Goal: Information Seeking & Learning: Understand process/instructions

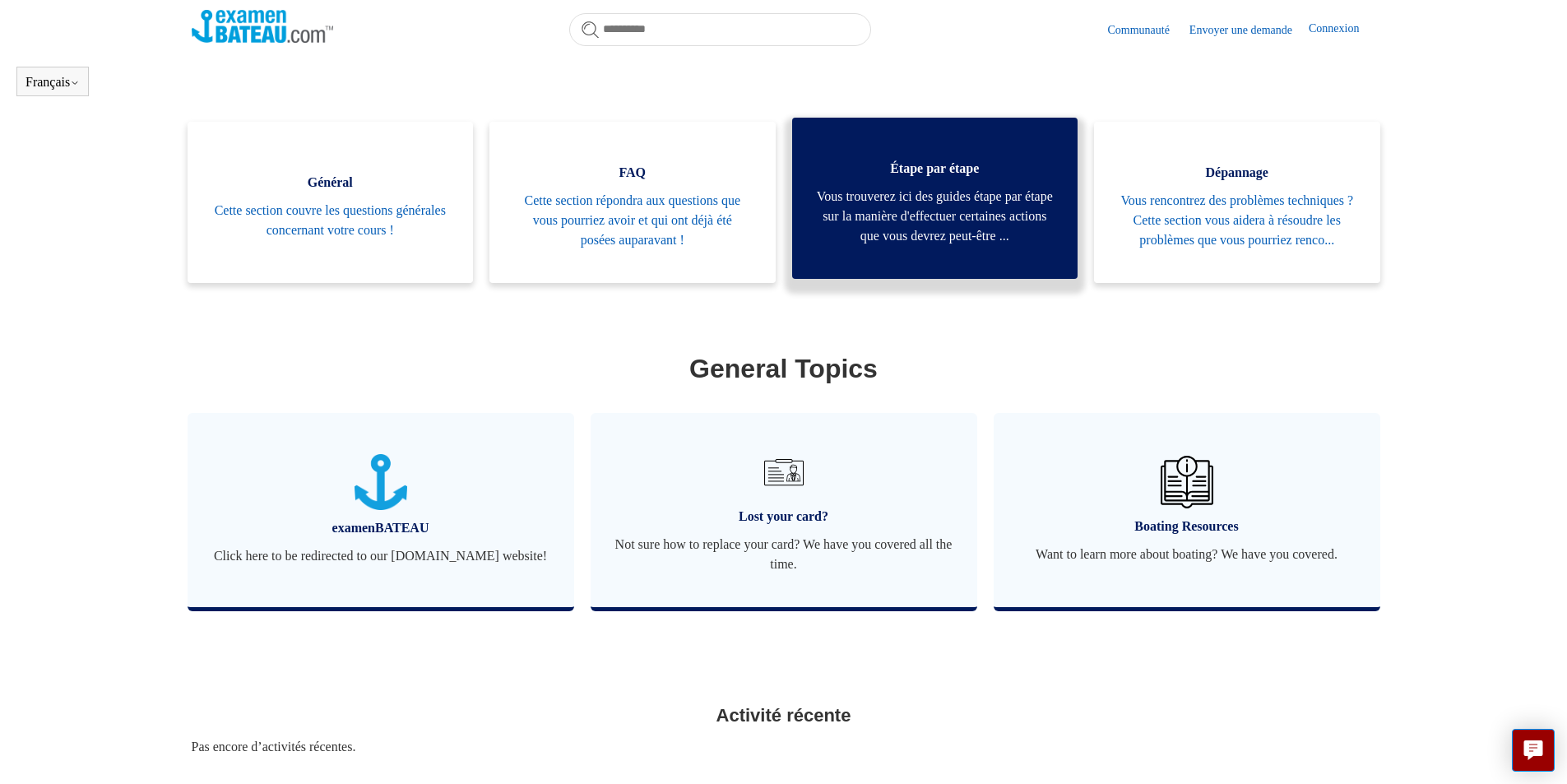
scroll to position [365, 0]
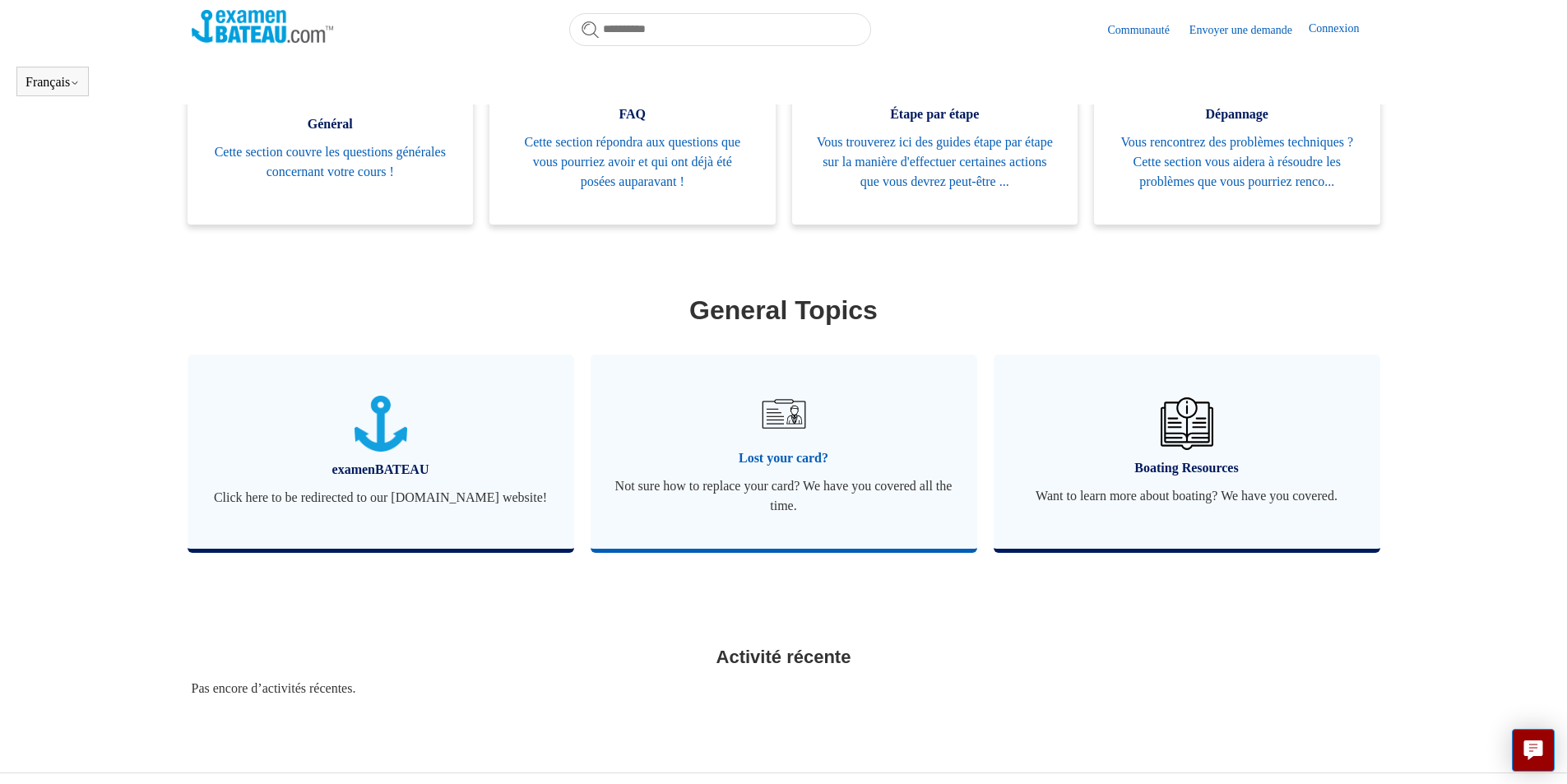
click at [792, 468] on span "Lost your card?" at bounding box center [784, 458] width 338 height 20
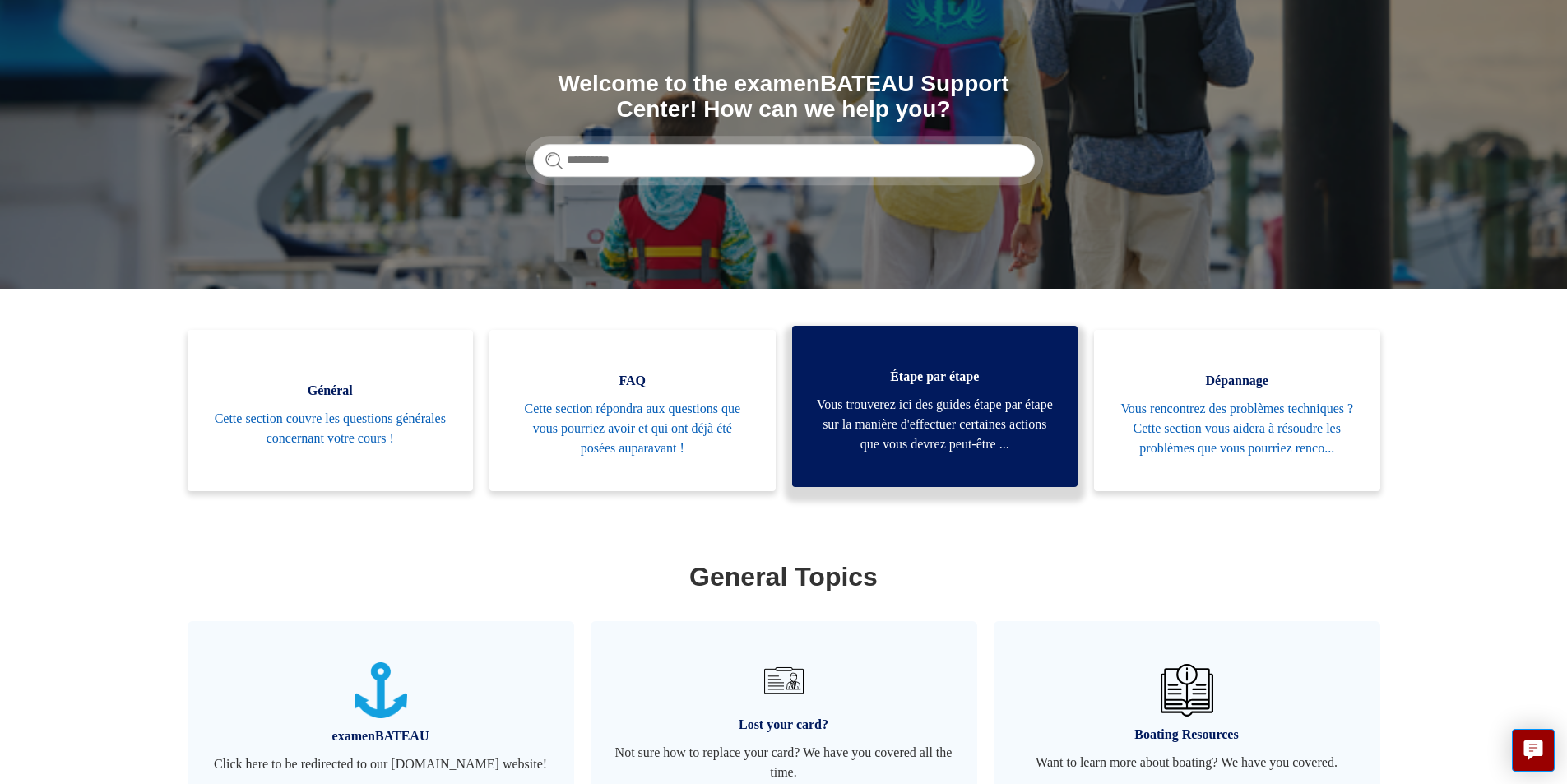
scroll to position [164, 0]
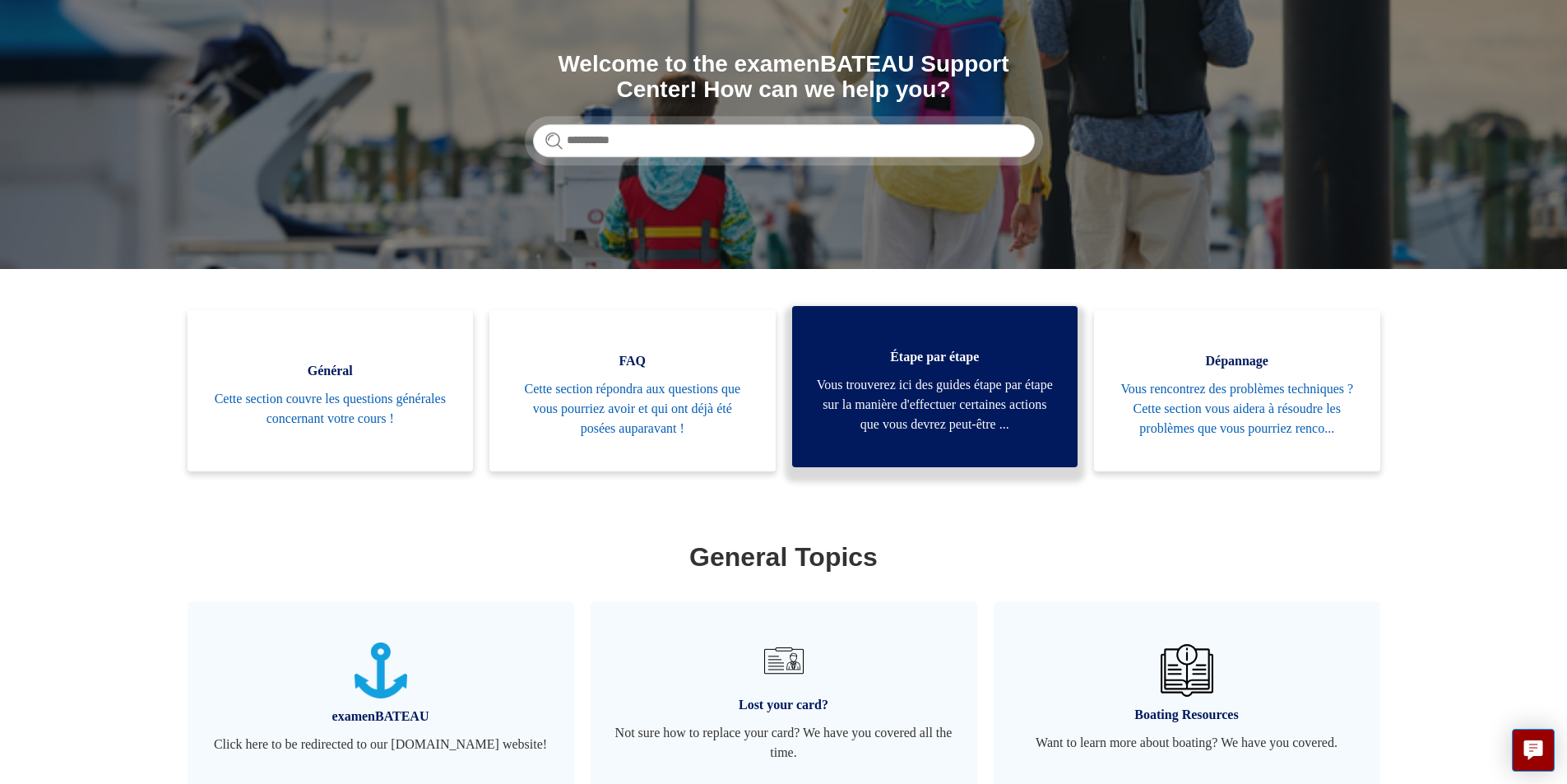
click at [914, 409] on span "Vous trouverez ici des guides étape par étape sur la manière d'effectuer certai…" at bounding box center [935, 404] width 237 height 59
